Goal: Information Seeking & Learning: Learn about a topic

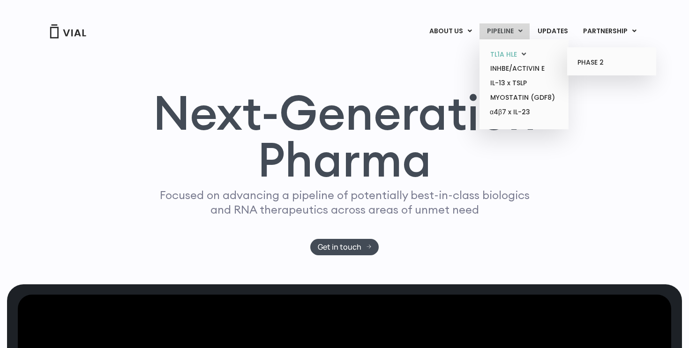
click at [523, 53] on link "TL1A HLE" at bounding box center [524, 54] width 82 height 15
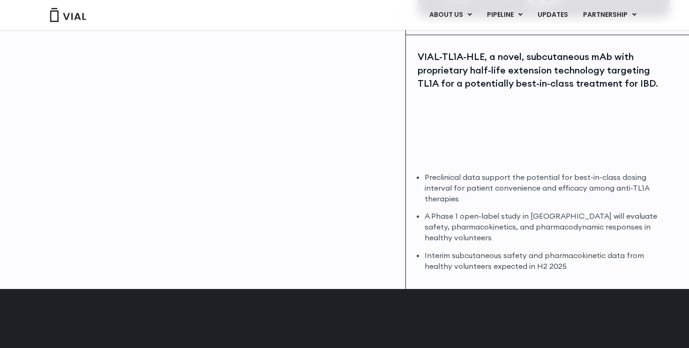
scroll to position [206, 0]
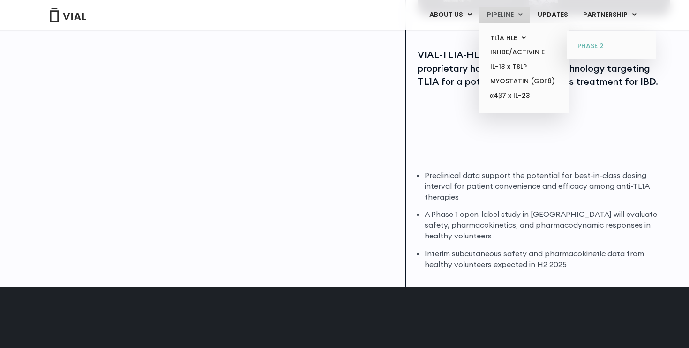
click at [608, 45] on link "PHASE 2" at bounding box center [611, 46] width 82 height 15
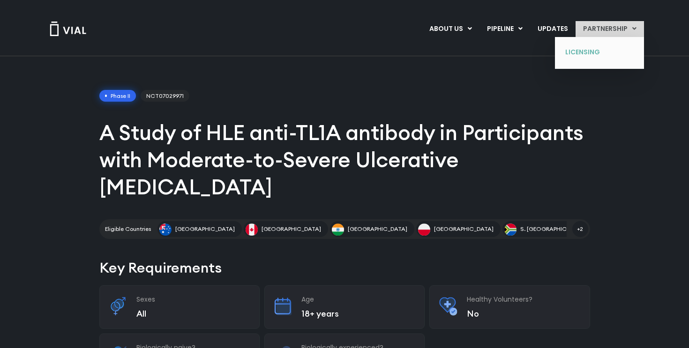
click at [592, 46] on link "LICENSING" at bounding box center [592, 52] width 68 height 15
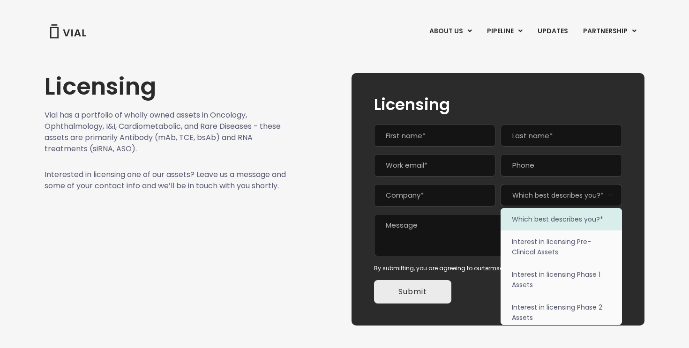
click at [529, 190] on span "Which best describes you?*" at bounding box center [560, 195] width 121 height 22
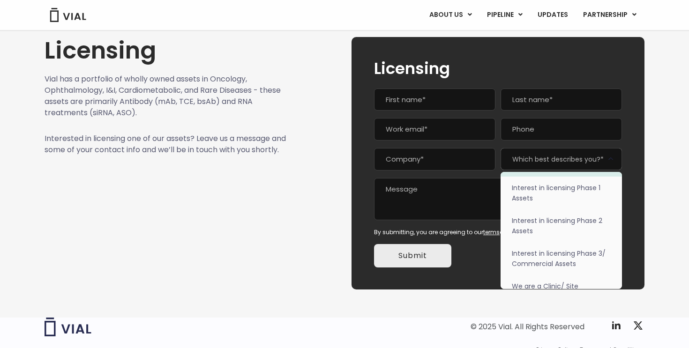
scroll to position [59, 0]
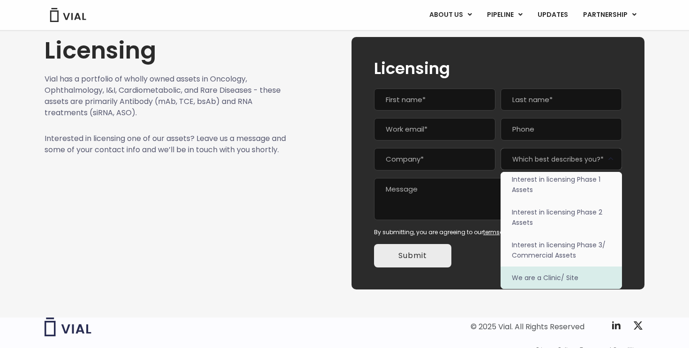
click at [480, 284] on div "Licensing Name (Required) First Last Work email (Required) Phone Company (Requi…" at bounding box center [497, 163] width 293 height 253
